Goal: Transaction & Acquisition: Purchase product/service

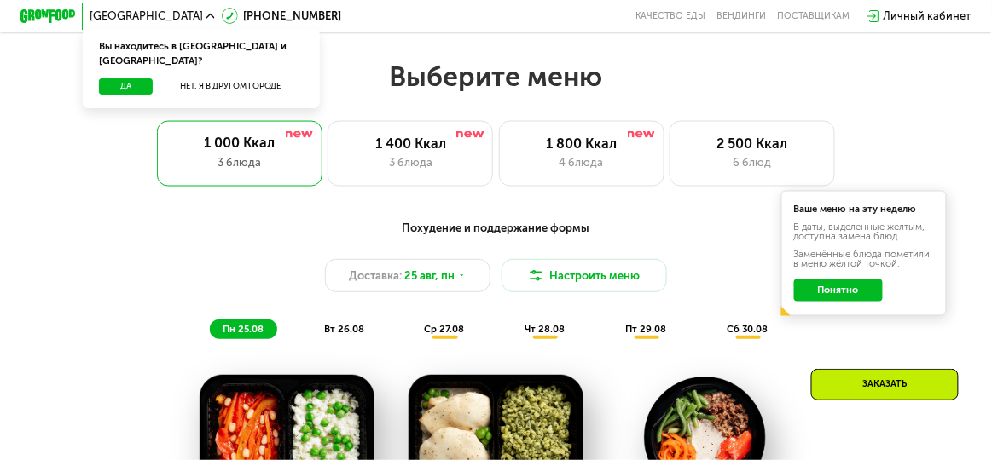
scroll to position [587, 0]
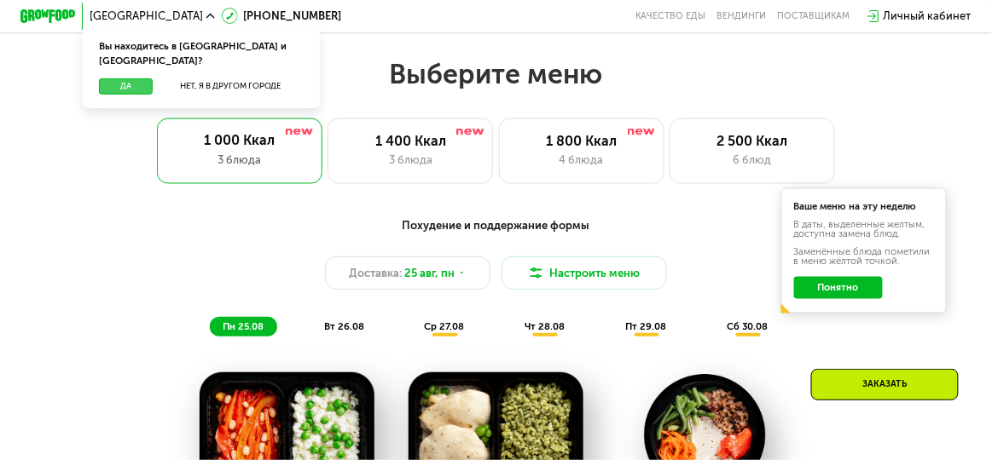
click at [136, 78] on button "Да" at bounding box center [125, 86] width 53 height 17
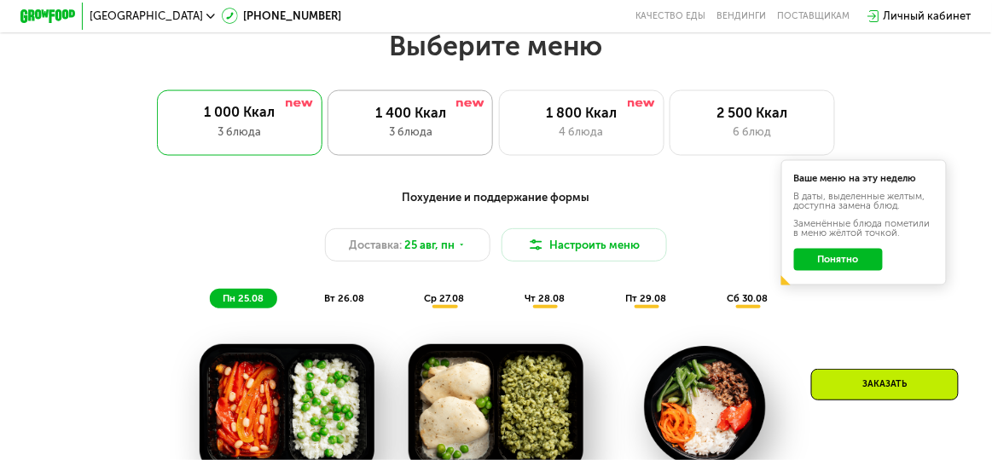
scroll to position [625, 0]
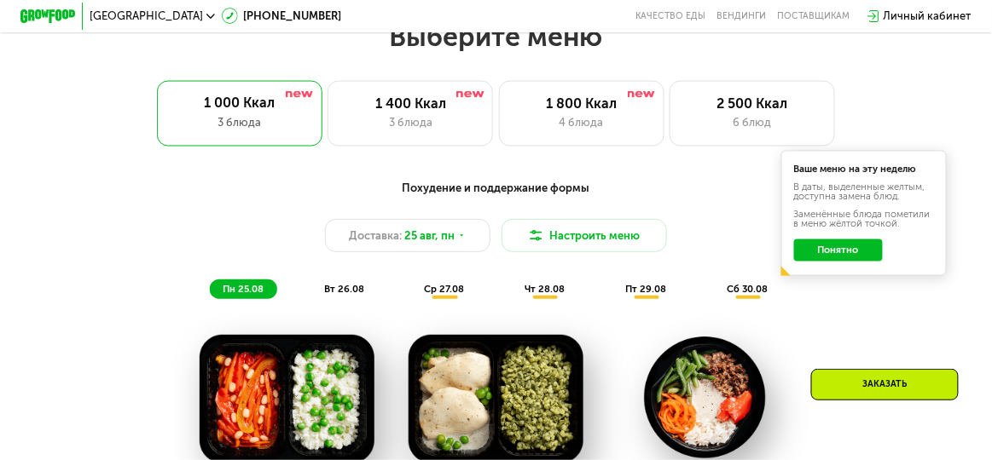
click at [850, 251] on button "Понятно" at bounding box center [839, 251] width 90 height 22
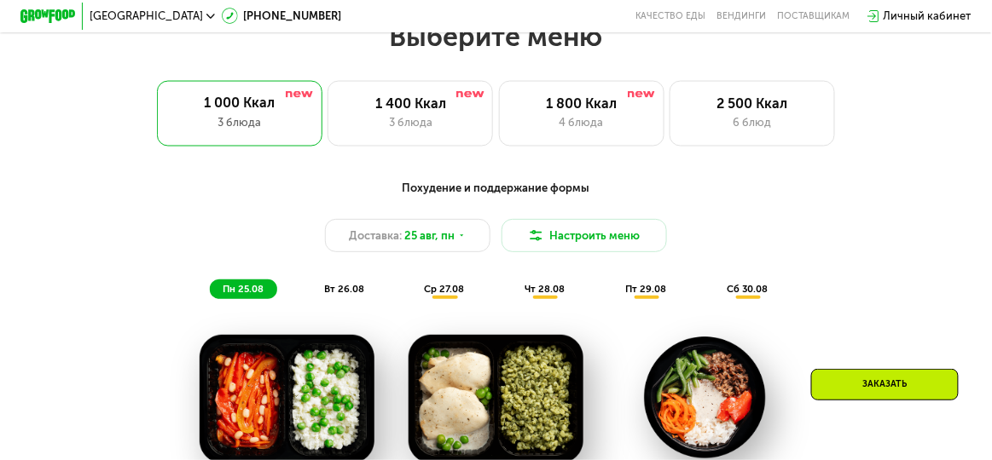
scroll to position [678, 0]
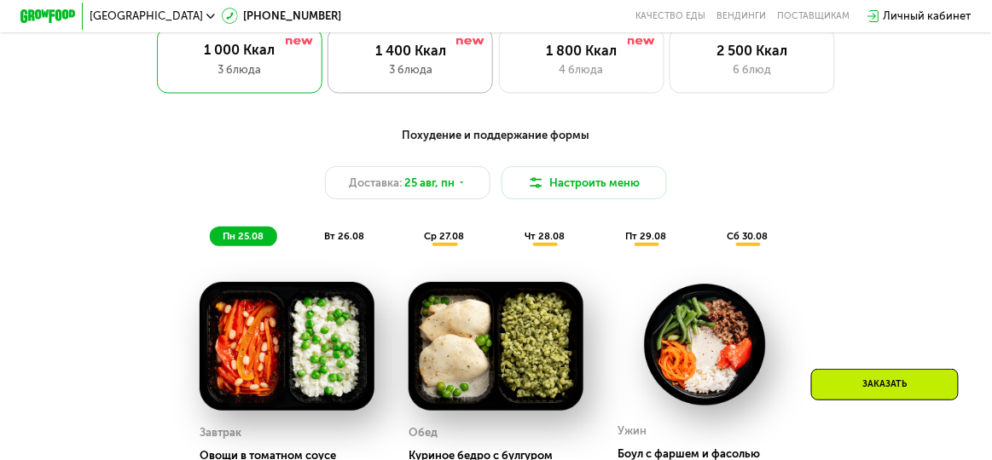
click at [499, 59] on div "1 400 Ккал 3 блюда" at bounding box center [581, 61] width 165 height 67
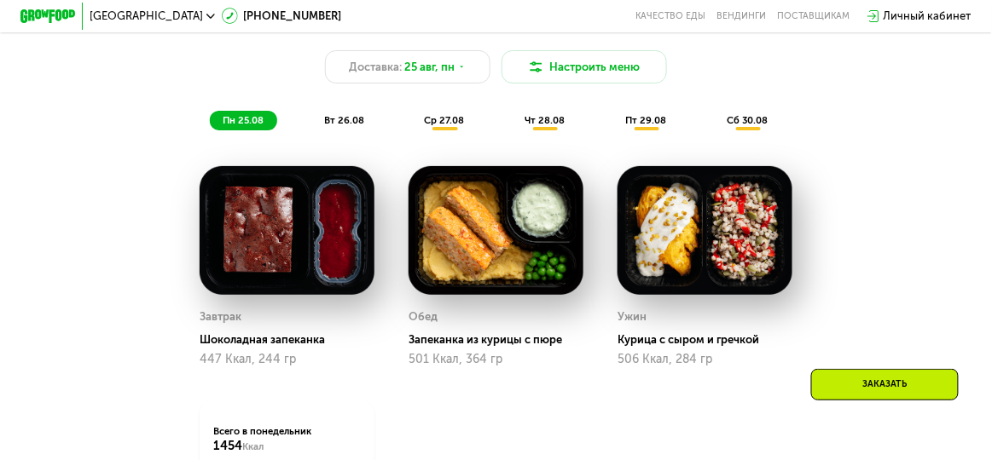
scroll to position [793, 0]
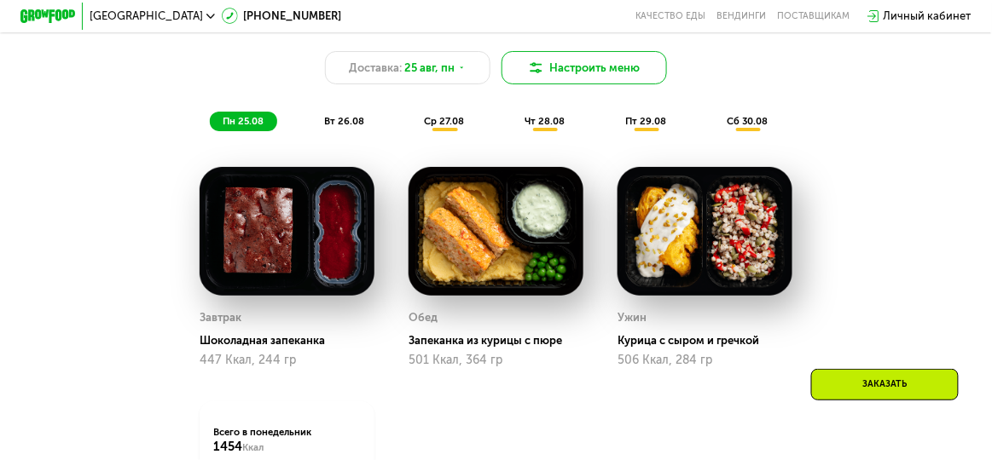
click at [603, 68] on button "Настроить меню" at bounding box center [583, 67] width 165 height 33
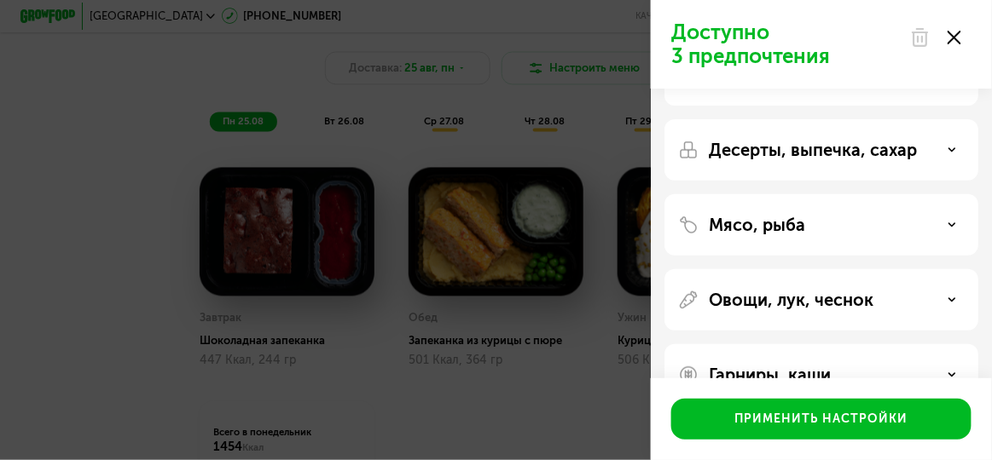
scroll to position [60, 0]
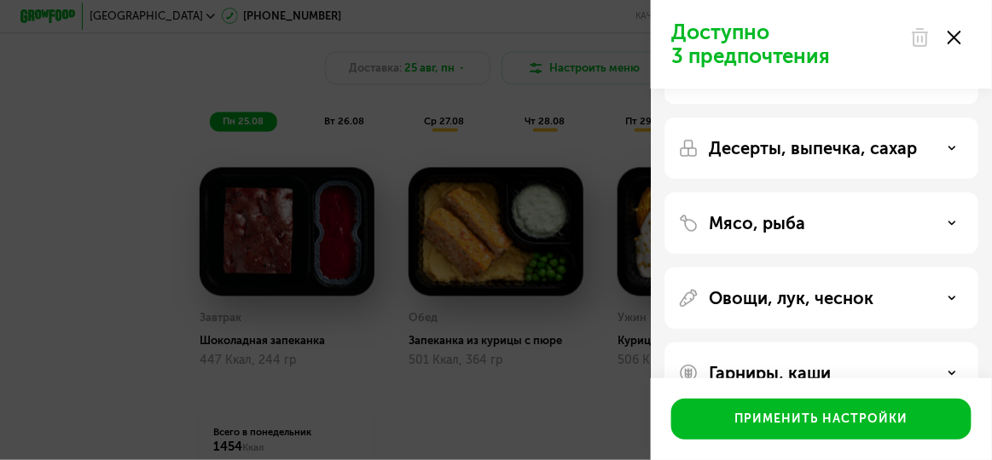
click at [951, 231] on div "Мясо, рыба" at bounding box center [821, 223] width 286 height 20
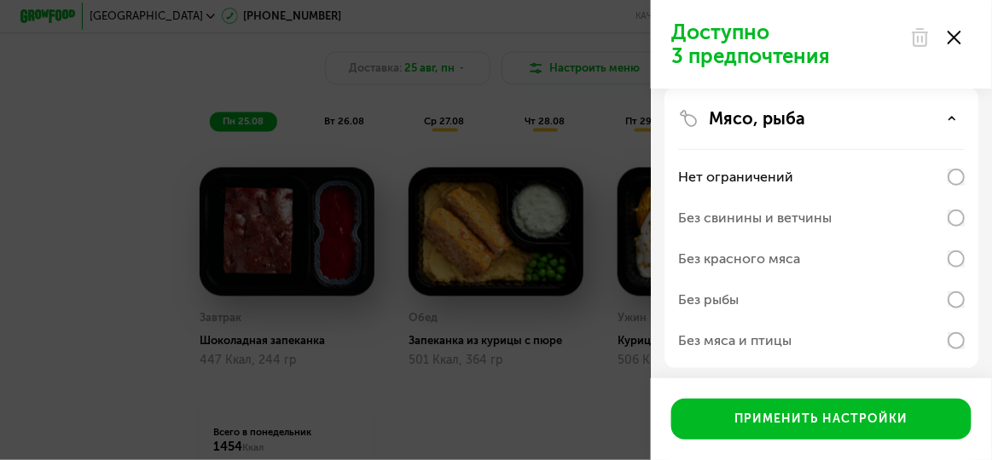
scroll to position [167, 0]
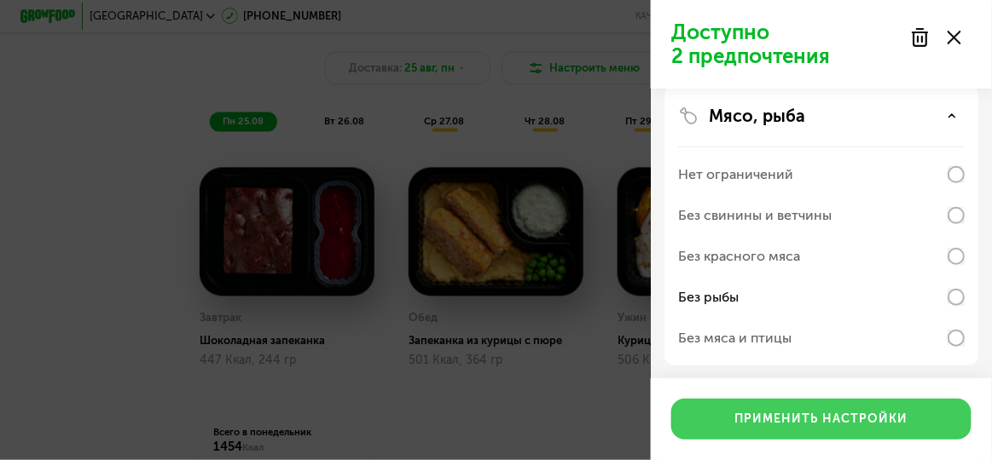
click at [897, 415] on div "Применить настройки" at bounding box center [821, 419] width 173 height 17
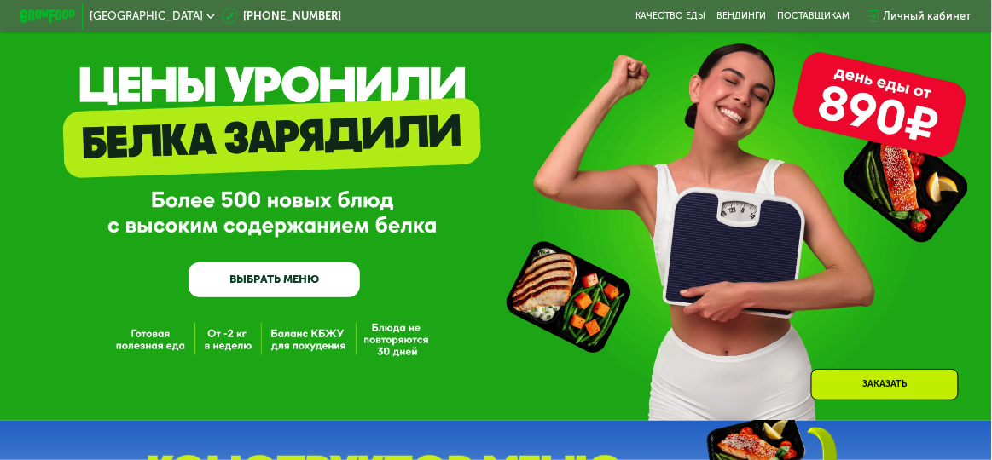
scroll to position [0, 0]
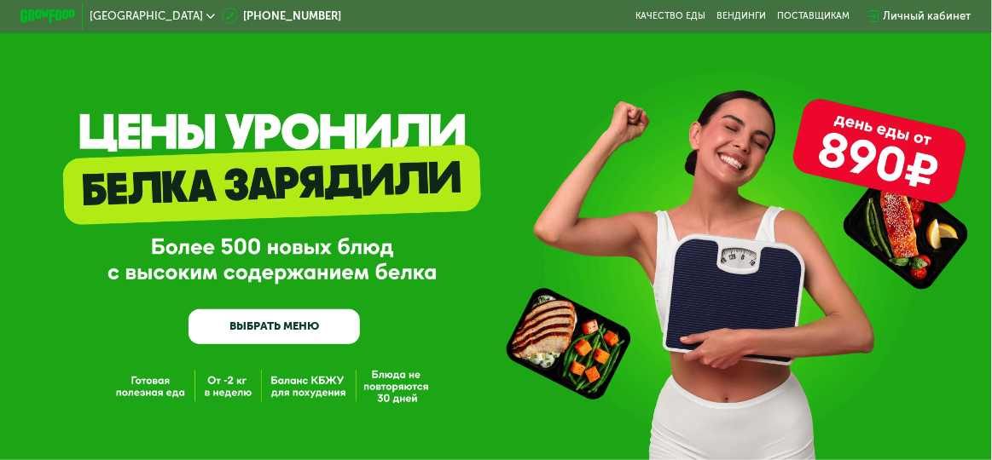
click at [282, 326] on link "ВЫБРАТЬ МЕНЮ" at bounding box center [273, 326] width 171 height 34
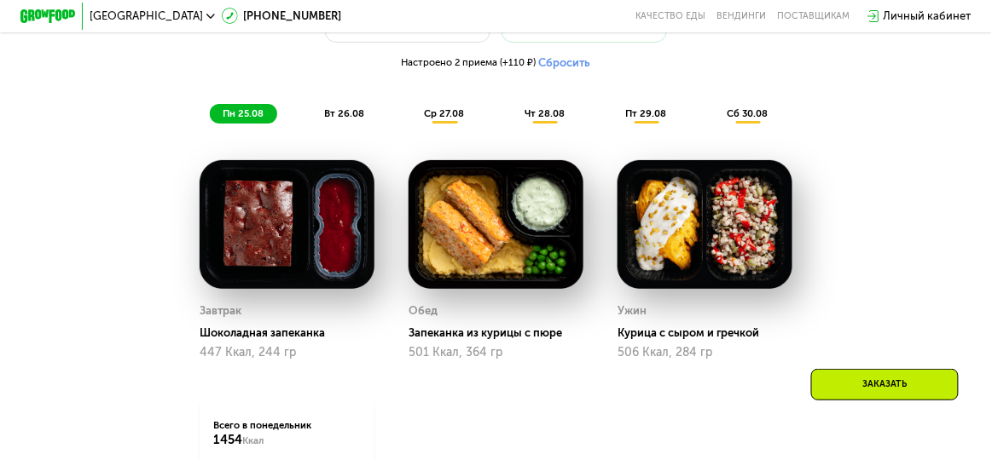
scroll to position [870, 0]
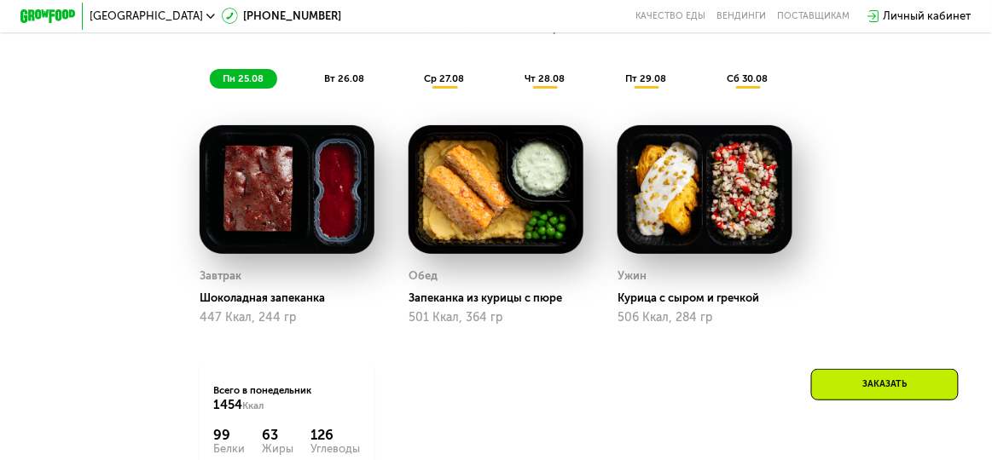
click at [344, 76] on span "вт 26.08" at bounding box center [344, 78] width 40 height 12
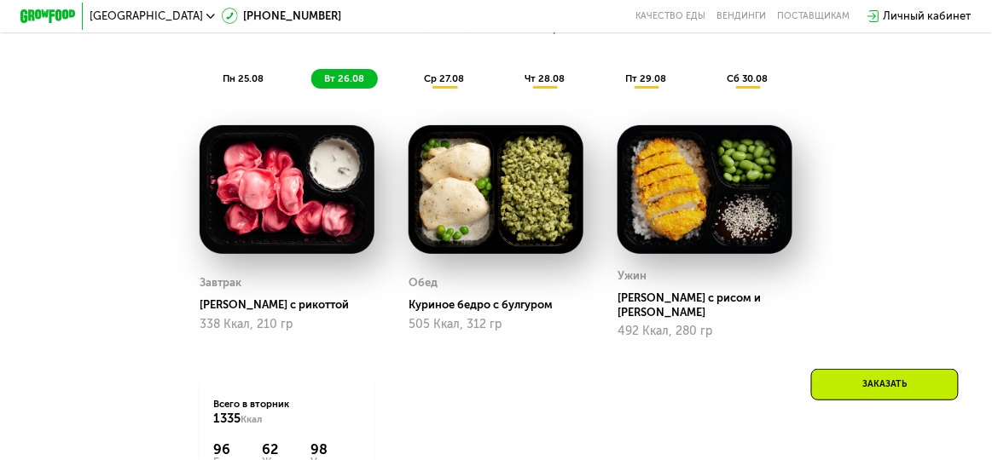
click at [430, 77] on span "ср 27.08" at bounding box center [445, 78] width 40 height 12
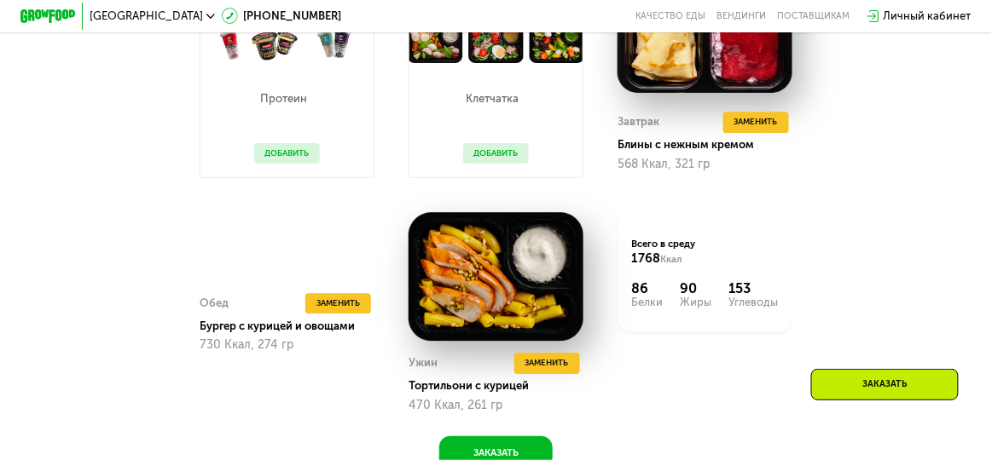
scroll to position [1038, 0]
